Goal: Task Accomplishment & Management: Complete application form

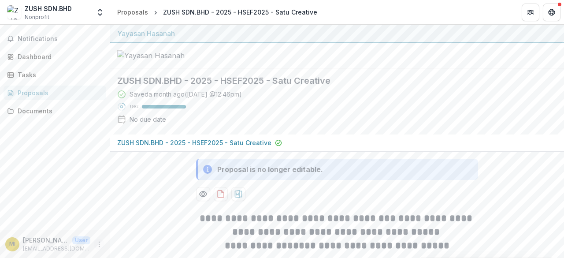
click at [98, 244] on icon "More" at bounding box center [99, 243] width 7 height 7
click at [128, 238] on button "Logout" at bounding box center [157, 240] width 94 height 15
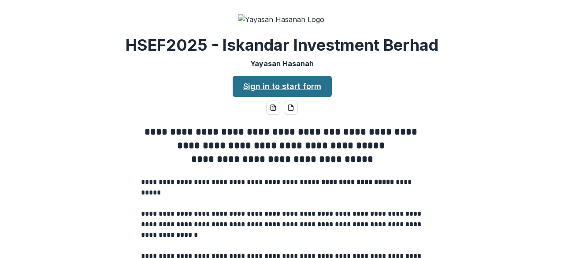
click at [301, 97] on link "Sign in to start form" at bounding box center [282, 86] width 99 height 21
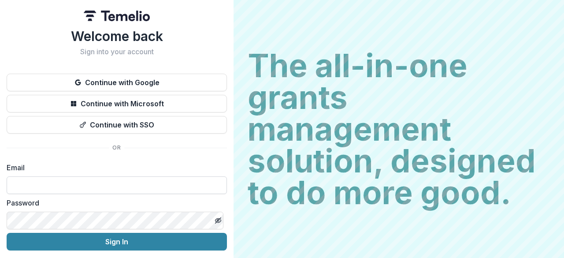
click at [170, 180] on input at bounding box center [117, 185] width 220 height 18
type input "**********"
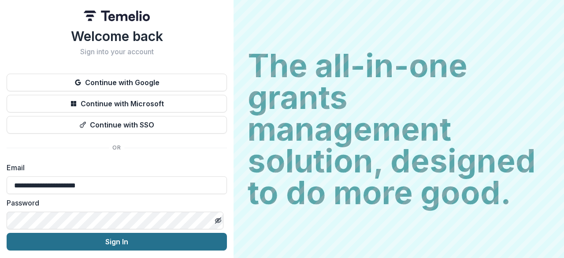
click at [110, 239] on button "Sign In" at bounding box center [117, 242] width 220 height 18
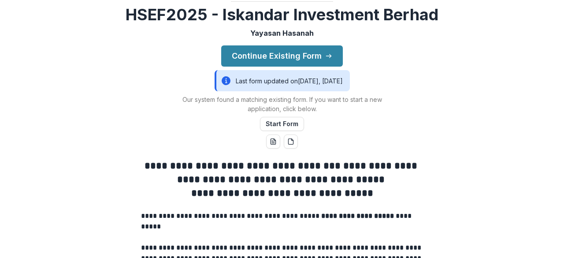
scroll to position [48, 0]
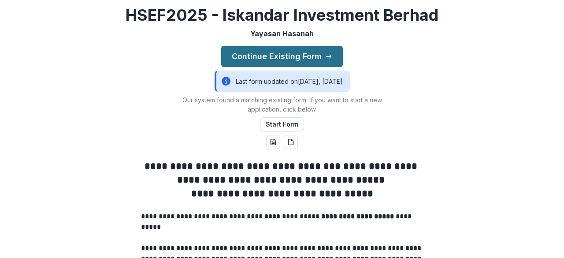
click at [292, 67] on button "Continue Existing Form" at bounding box center [282, 56] width 122 height 21
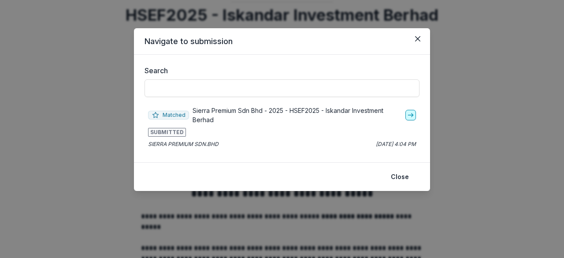
click at [411, 118] on link "go-to" at bounding box center [410, 115] width 11 height 11
